Goal: Information Seeking & Learning: Learn about a topic

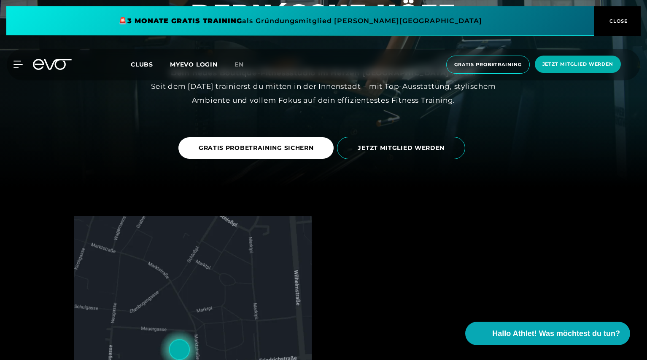
scroll to position [174, 0]
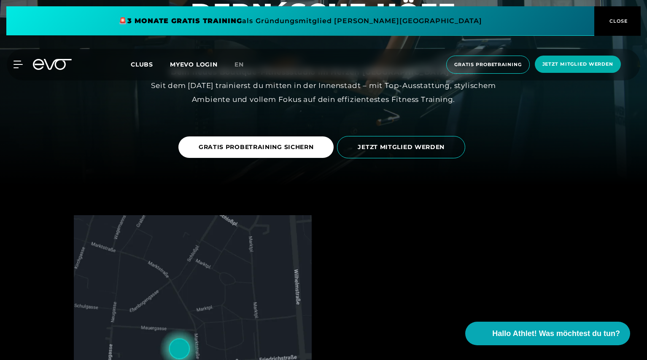
click at [627, 18] on span "CLOSE" at bounding box center [617, 21] width 21 height 8
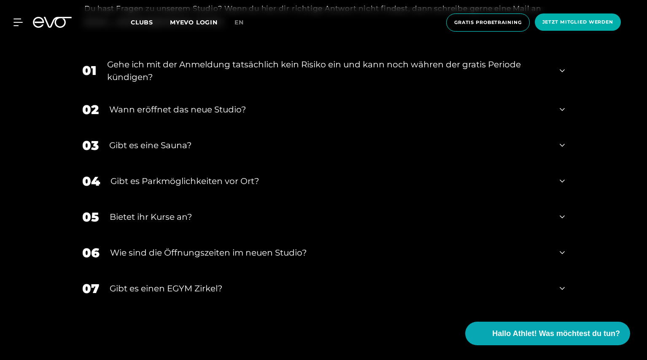
scroll to position [3413, 0]
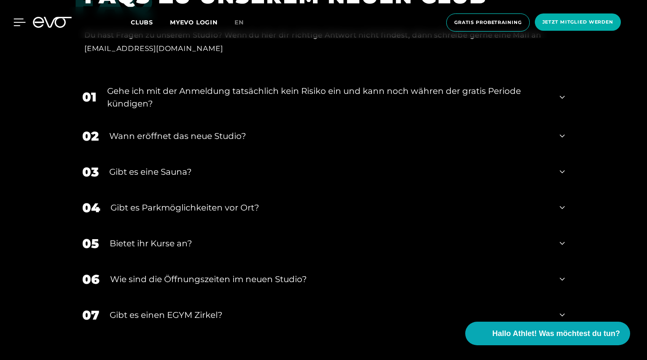
click at [14, 20] on icon at bounding box center [19, 23] width 12 height 8
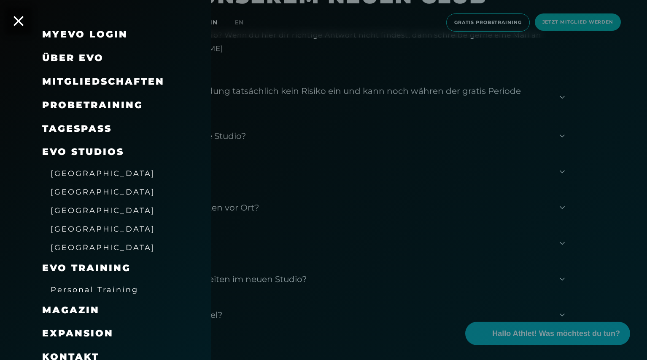
scroll to position [16, 0]
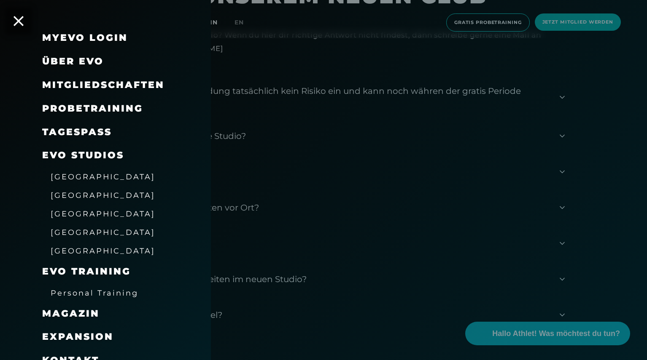
click at [596, 228] on div at bounding box center [323, 180] width 647 height 360
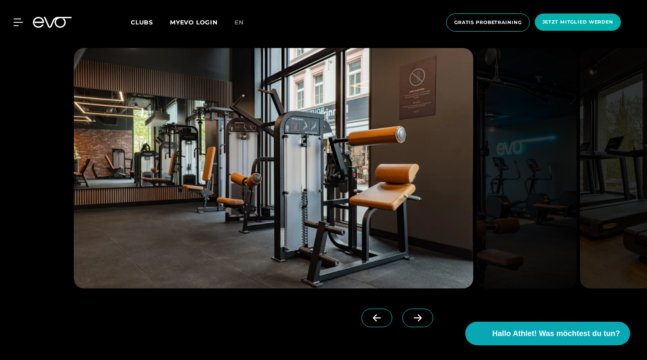
scroll to position [1018, 0]
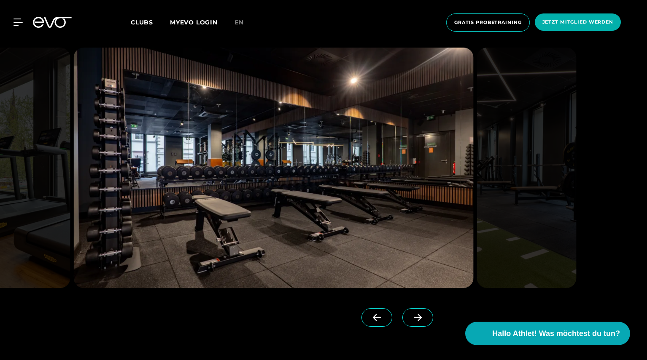
click at [537, 212] on img at bounding box center [526, 168] width 100 height 241
click at [556, 204] on img at bounding box center [526, 168] width 100 height 241
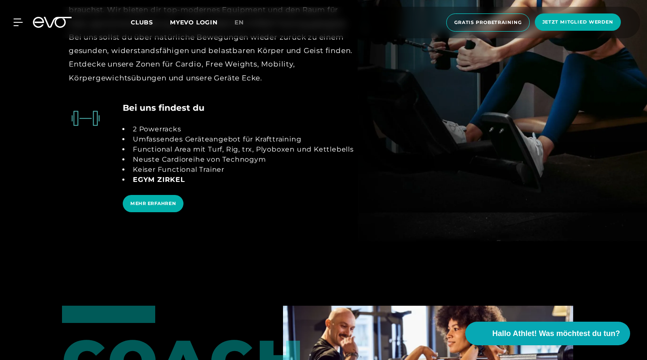
scroll to position [1822, 0]
click at [144, 201] on span "MEHR ERFAHREN" at bounding box center [153, 203] width 46 height 7
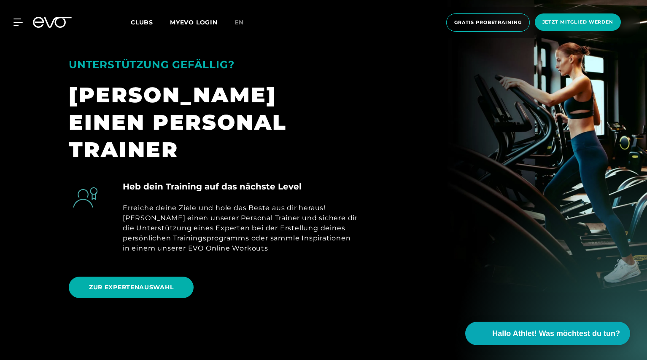
click at [60, 311] on section "UNTERSTÜTZUNG GEFÄLLIG? [PERSON_NAME] EINEN PERSONAL TRAINER Heb dein Training …" at bounding box center [323, 166] width 647 height 361
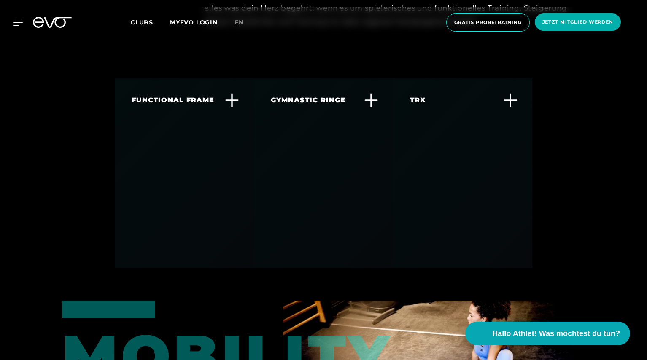
scroll to position [2783, 0]
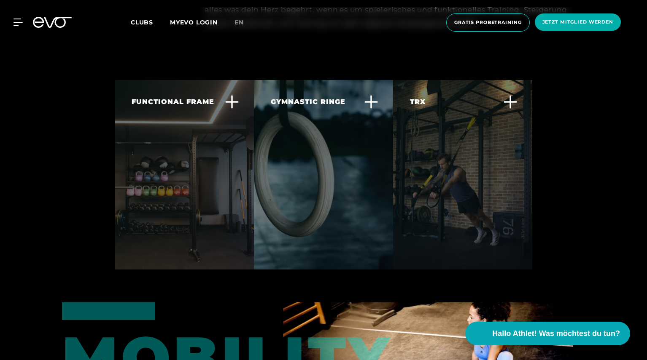
click at [142, 218] on div at bounding box center [184, 175] width 139 height 190
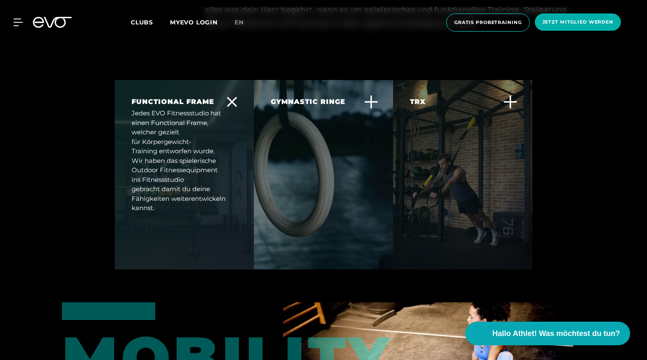
click at [336, 200] on div at bounding box center [323, 175] width 139 height 190
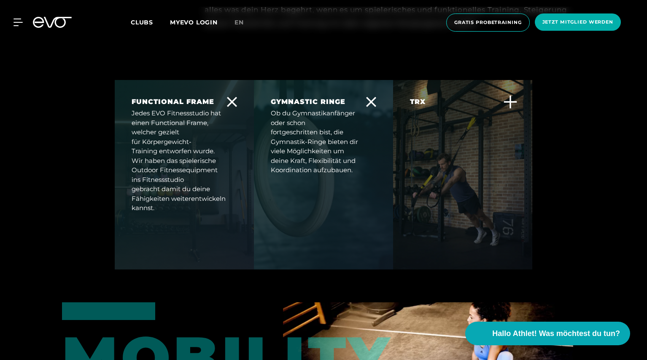
click at [470, 180] on div "TRX TRX Training ist ausgezeichnet um Kraft und Kontrolle für andere Körpergewi…" at bounding box center [462, 145] width 139 height 131
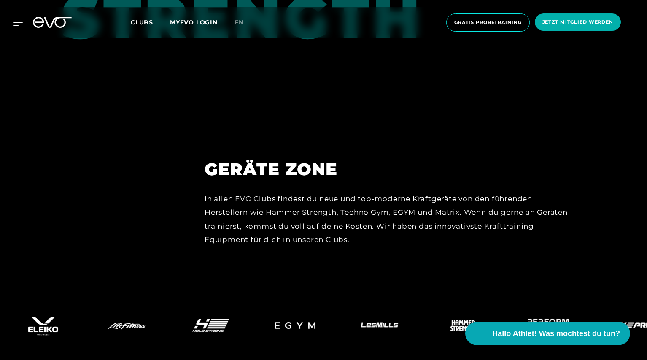
scroll to position [3738, 0]
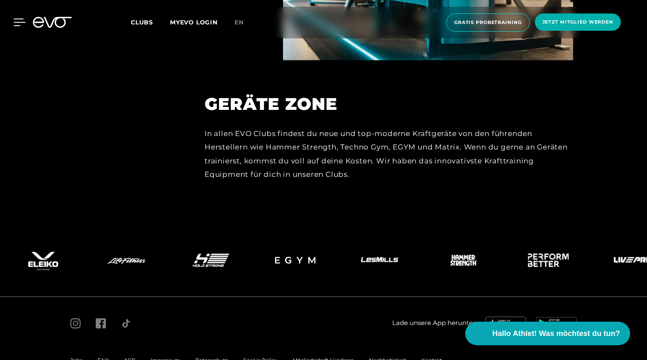
click at [15, 21] on icon at bounding box center [19, 23] width 12 height 8
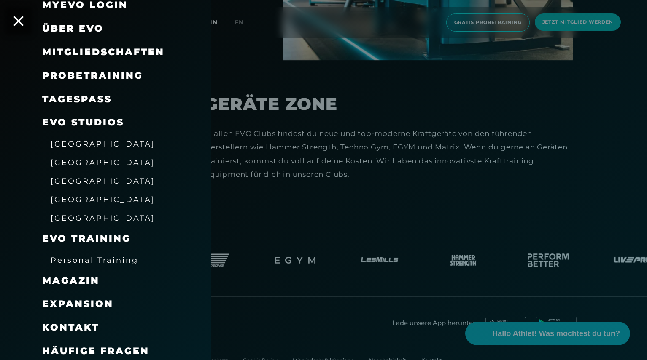
scroll to position [51, 0]
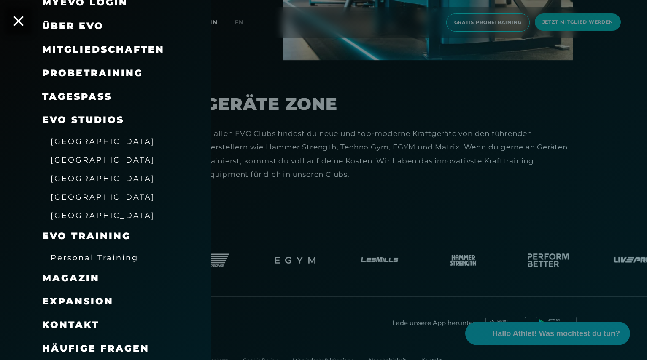
click at [60, 217] on span "[GEOGRAPHIC_DATA]" at bounding box center [103, 215] width 105 height 9
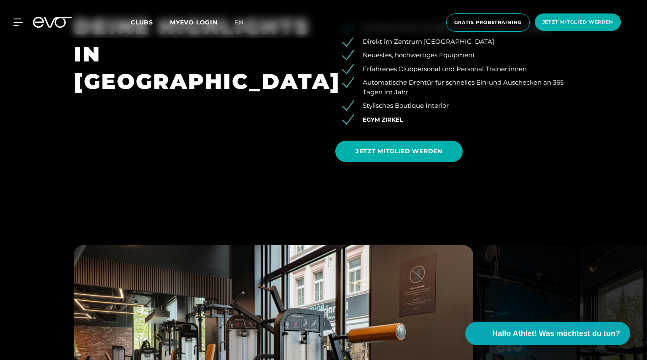
scroll to position [821, 0]
